Goal: Transaction & Acquisition: Register for event/course

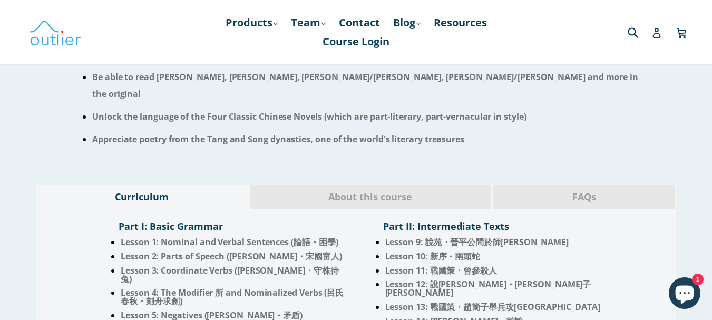
scroll to position [790, 0]
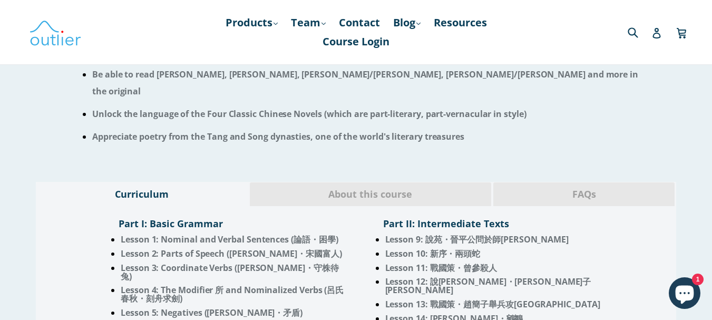
click at [353, 188] on span "About this course" at bounding box center [371, 195] width 226 height 14
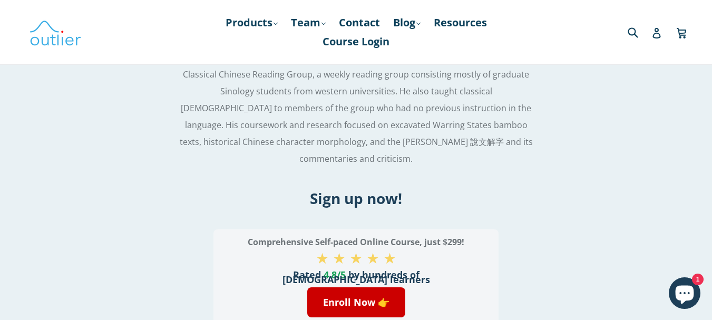
scroll to position [1423, 0]
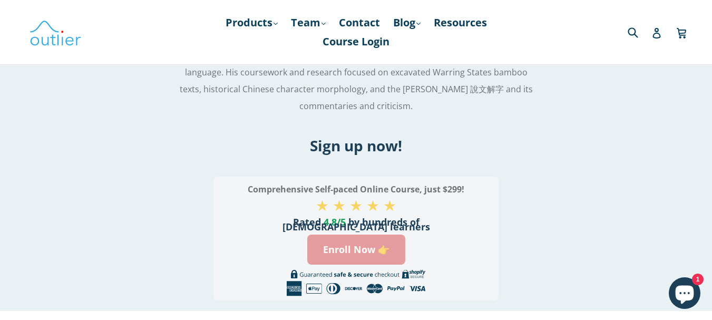
drag, startPoint x: 343, startPoint y: 210, endPoint x: 327, endPoint y: 209, distance: 15.8
click at [327, 234] on link "Enroll Now 👉" at bounding box center [356, 249] width 98 height 30
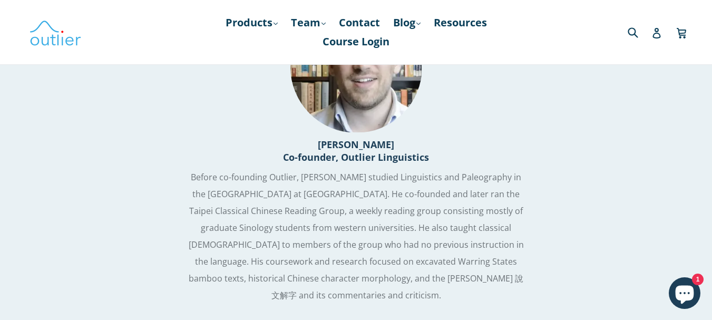
scroll to position [1265, 0]
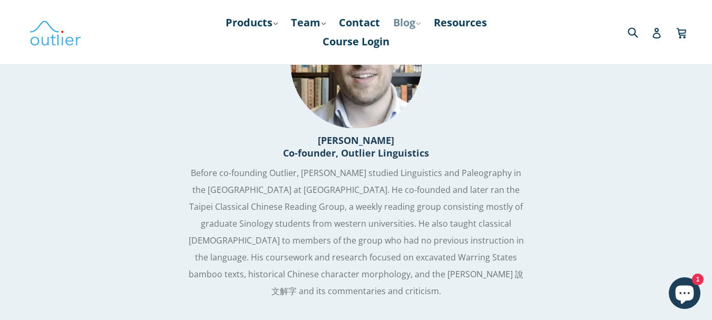
click at [418, 26] on link "Blog .cls-1{fill:#231f20} expand" at bounding box center [407, 22] width 38 height 19
click at [418, 48] on link "Chinese" at bounding box center [429, 51] width 64 height 20
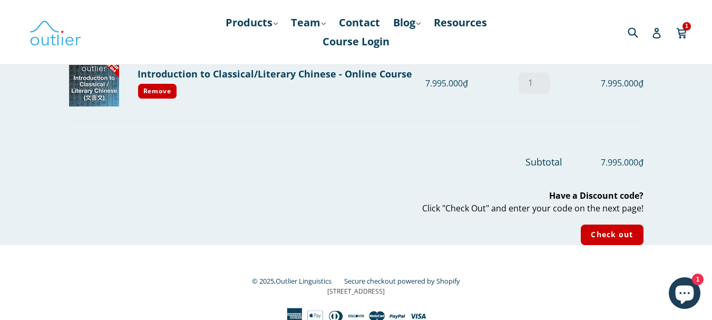
scroll to position [122, 0]
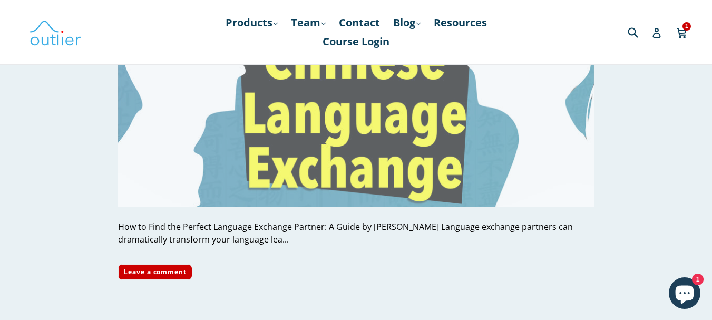
scroll to position [2529, 0]
